Goal: Task Accomplishment & Management: Manage account settings

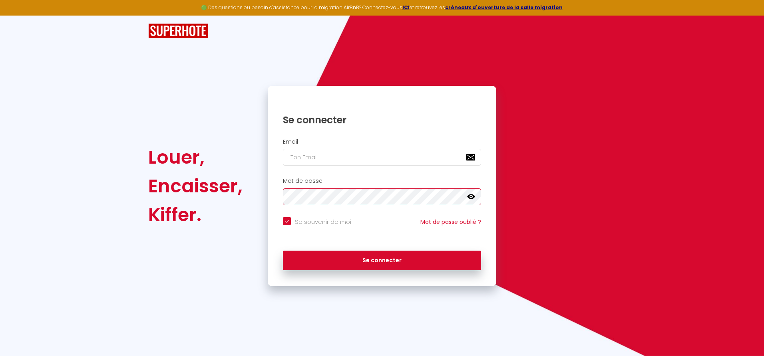
checkbox input "true"
type input "a"
checkbox input "true"
type input "an"
checkbox input "true"
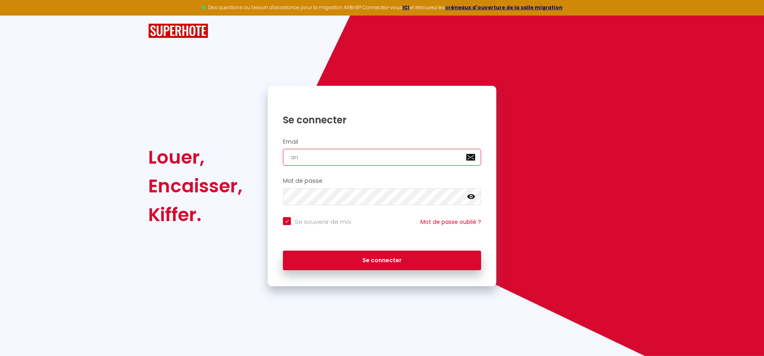
type input "ann"
checkbox input "true"
type input "anni"
checkbox input "true"
type input "[PERSON_NAME]"
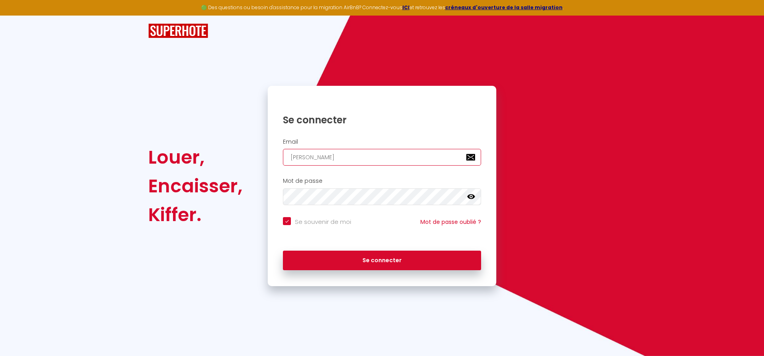
checkbox input "true"
type input "[PERSON_NAME]."
checkbox input "true"
type input "[PERSON_NAME].d"
checkbox input "true"
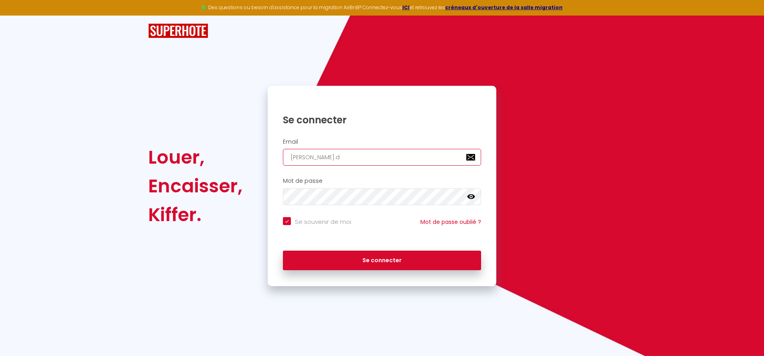
type input "[PERSON_NAME].du"
checkbox input "true"
type input "[PERSON_NAME].[PERSON_NAME]"
checkbox input "true"
type input "[PERSON_NAME].duco"
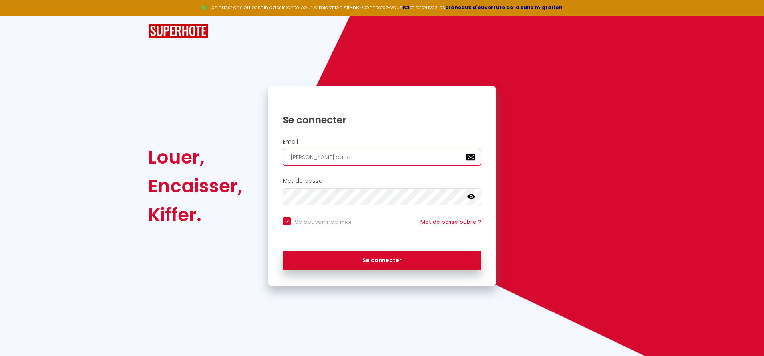
checkbox input "true"
type input "[PERSON_NAME].ducol"
checkbox input "true"
type input "[PERSON_NAME].ducol@"
checkbox input "true"
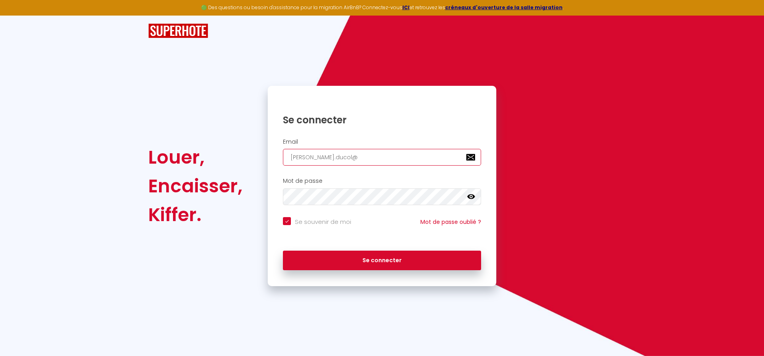
type input "[PERSON_NAME].ducol@f"
checkbox input "true"
type input "[PERSON_NAME].ducol@fr"
checkbox input "true"
type input "[PERSON_NAME].ducol@fre"
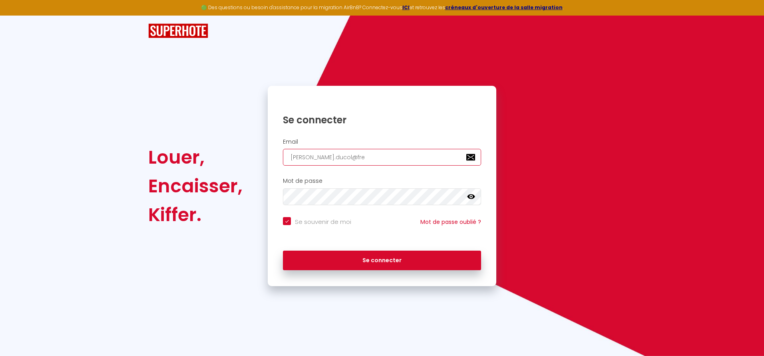
checkbox input "true"
type input "[PERSON_NAME].ducol@free"
checkbox input "true"
type input "[PERSON_NAME].ducol@free."
checkbox input "true"
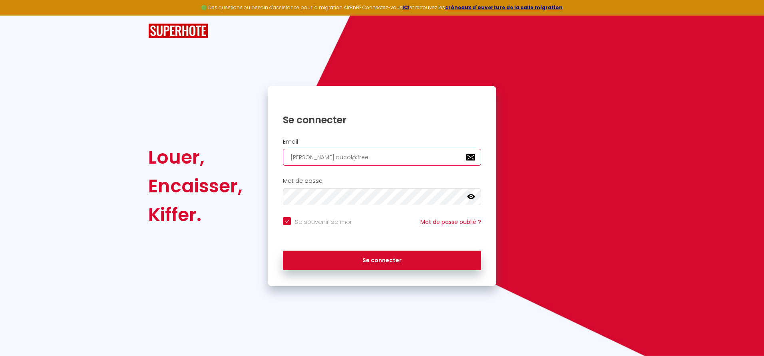
type input "[PERSON_NAME].ducol@free.f"
checkbox input "true"
type input "[PERSON_NAME][EMAIL_ADDRESS][DOMAIN_NAME]"
checkbox input "true"
type input "[PERSON_NAME][EMAIL_ADDRESS][DOMAIN_NAME]"
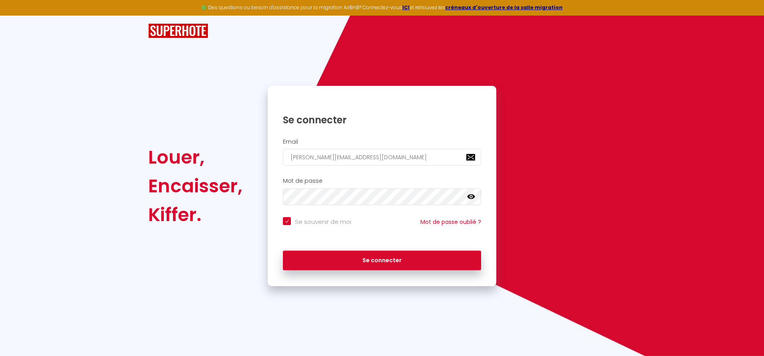
click at [290, 221] on input "Se souvenir de moi" at bounding box center [317, 221] width 68 height 8
checkbox input "false"
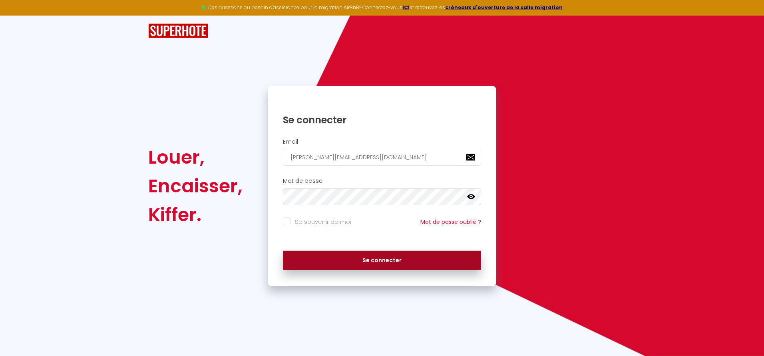
click at [362, 262] on button "Se connecter" at bounding box center [382, 261] width 198 height 20
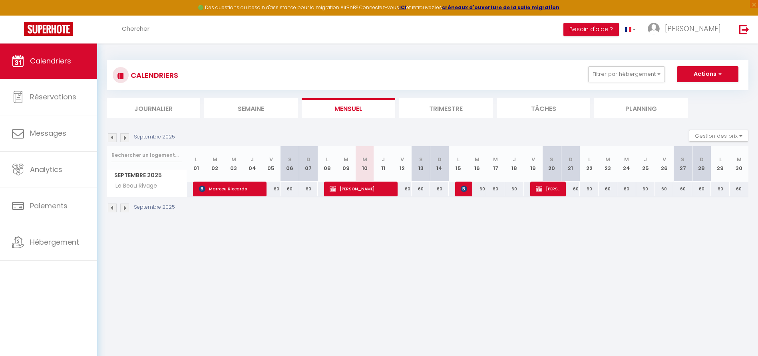
click at [465, 188] on img at bounding box center [464, 189] width 6 height 6
select select "OK"
select select "KO"
select select "0"
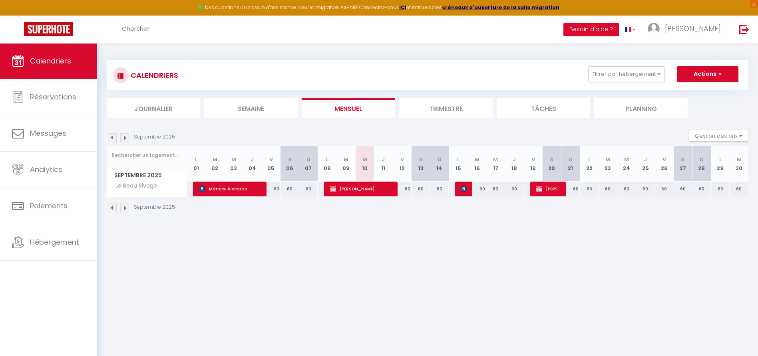
select select "1"
select select
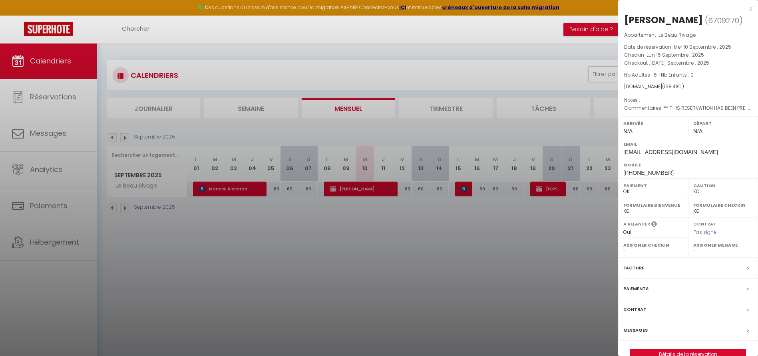
click at [55, 133] on div at bounding box center [379, 178] width 758 height 356
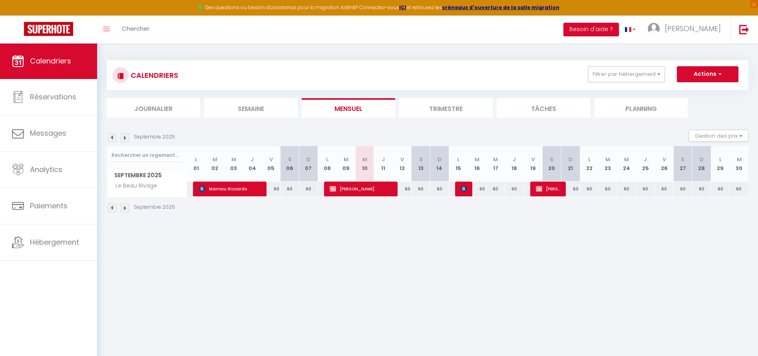
click at [462, 188] on img at bounding box center [464, 189] width 6 height 6
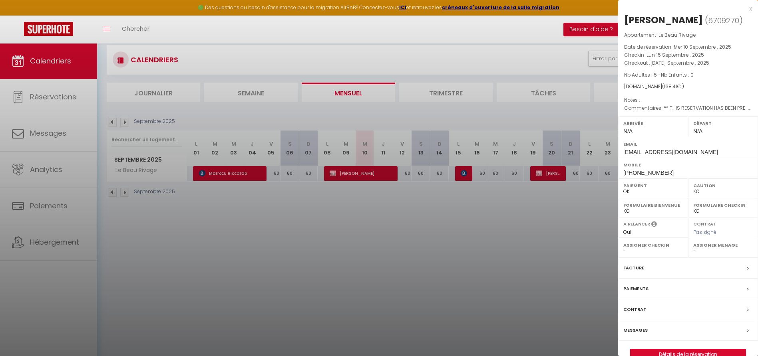
scroll to position [27, 0]
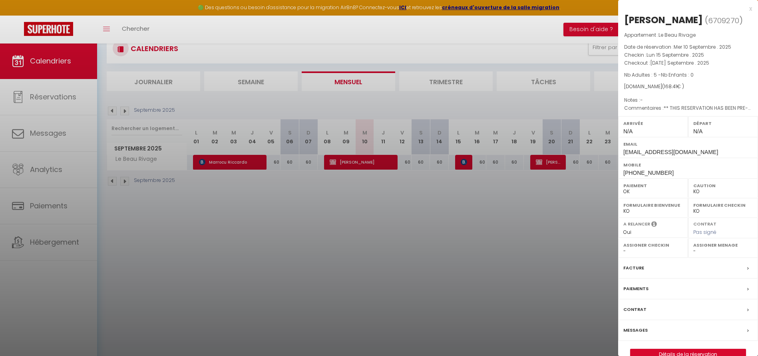
click at [648, 329] on div "Messages" at bounding box center [688, 330] width 140 height 21
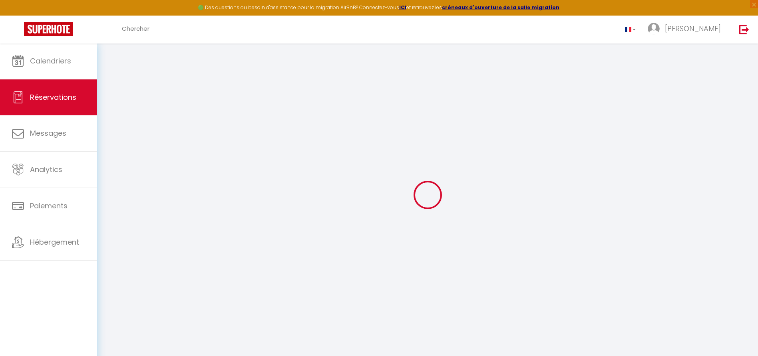
select select
checkbox input "false"
select select
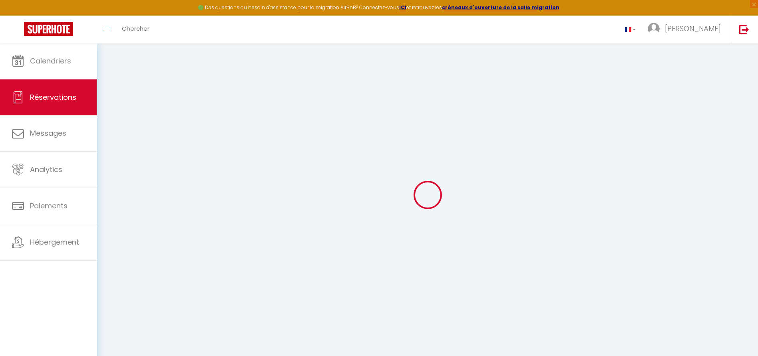
checkbox input "false"
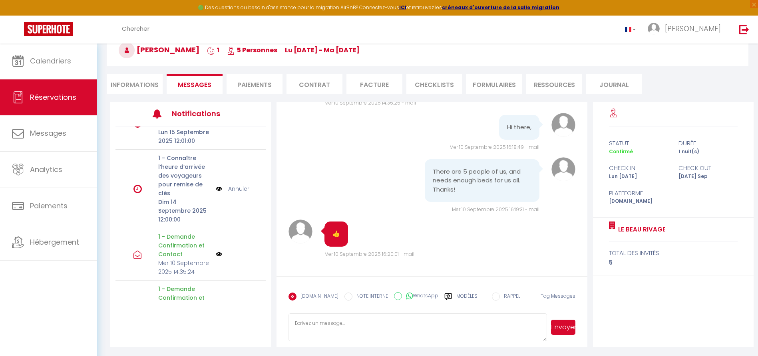
scroll to position [157, 0]
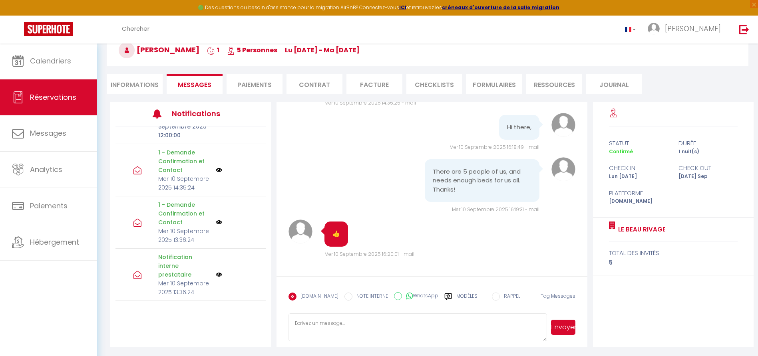
click at [216, 273] on img at bounding box center [219, 275] width 6 height 6
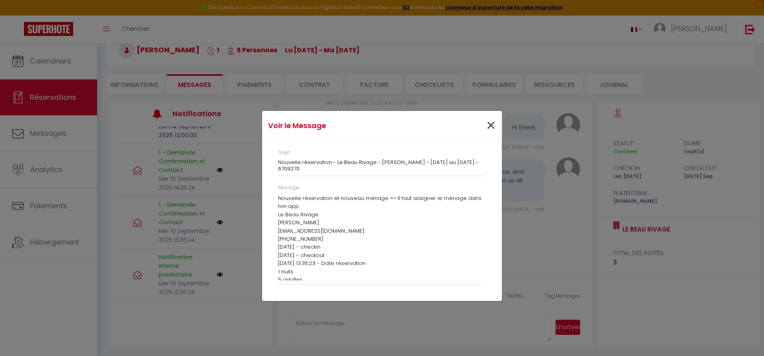
click at [488, 129] on span "×" at bounding box center [491, 126] width 10 height 24
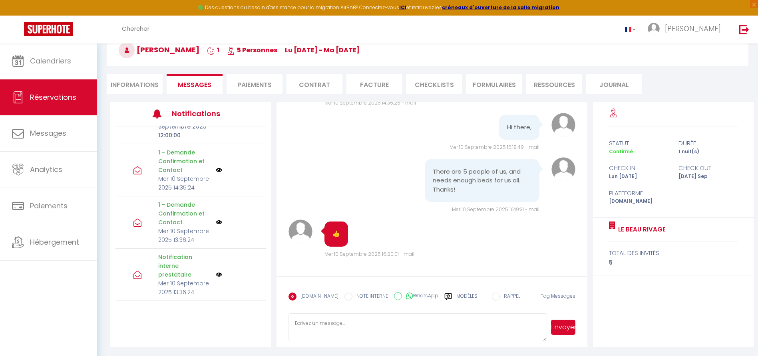
click at [216, 223] on img at bounding box center [219, 222] width 6 height 6
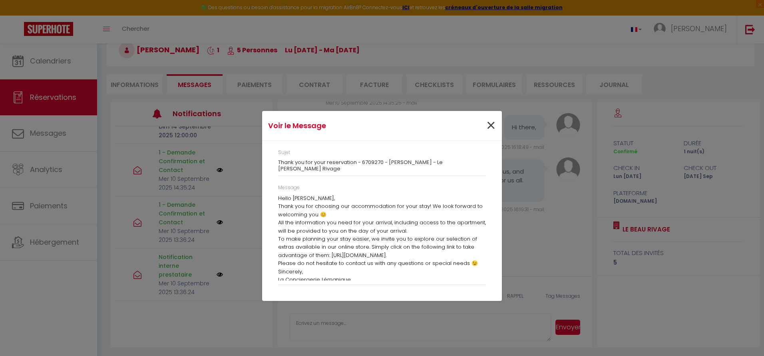
click at [489, 131] on span "×" at bounding box center [491, 126] width 10 height 24
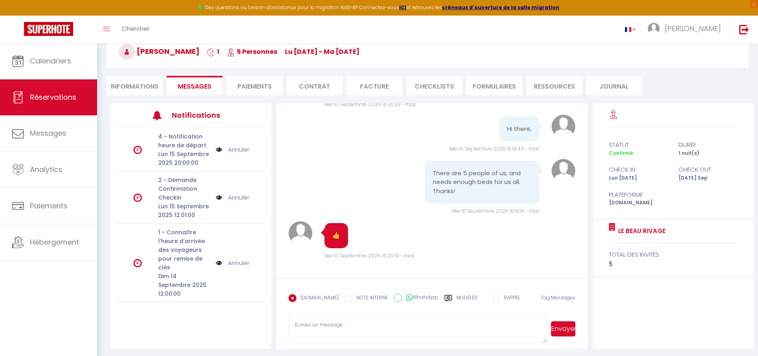
scroll to position [0, 0]
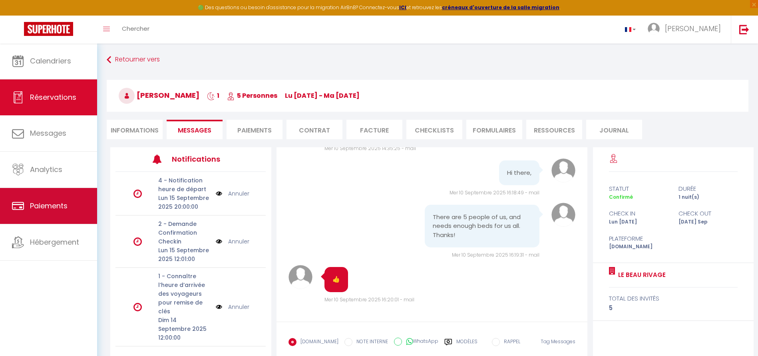
click at [51, 206] on span "Paiements" at bounding box center [49, 206] width 38 height 10
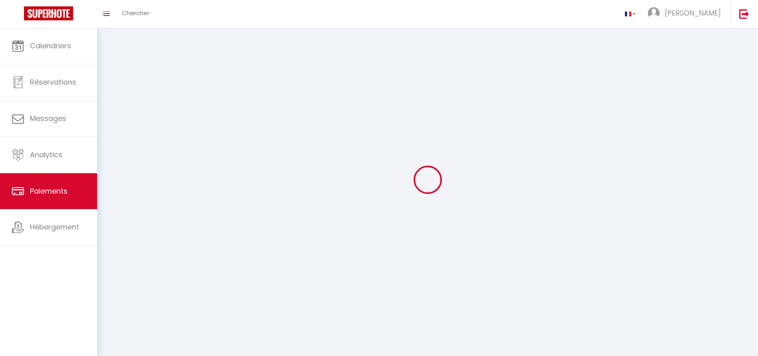
select select "2"
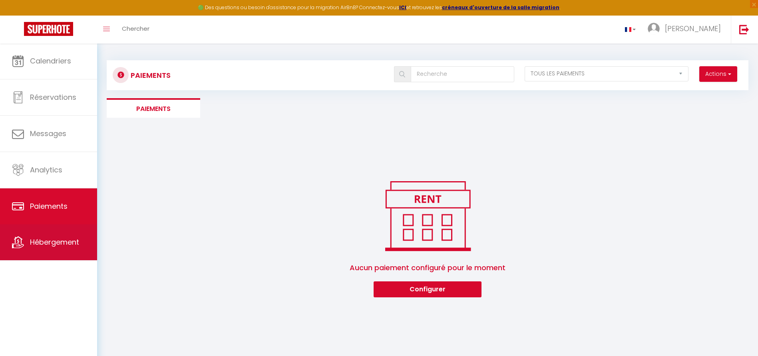
click at [50, 238] on span "Hébergement" at bounding box center [54, 242] width 49 height 10
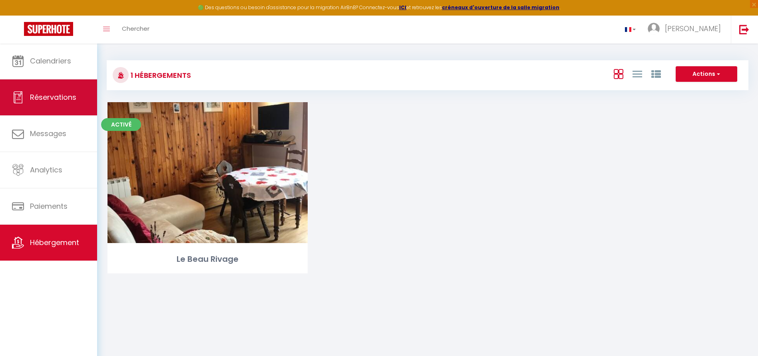
click at [62, 102] on span "Réservations" at bounding box center [53, 97] width 46 height 10
select select "not_cancelled"
